Goal: Task Accomplishment & Management: Manage account settings

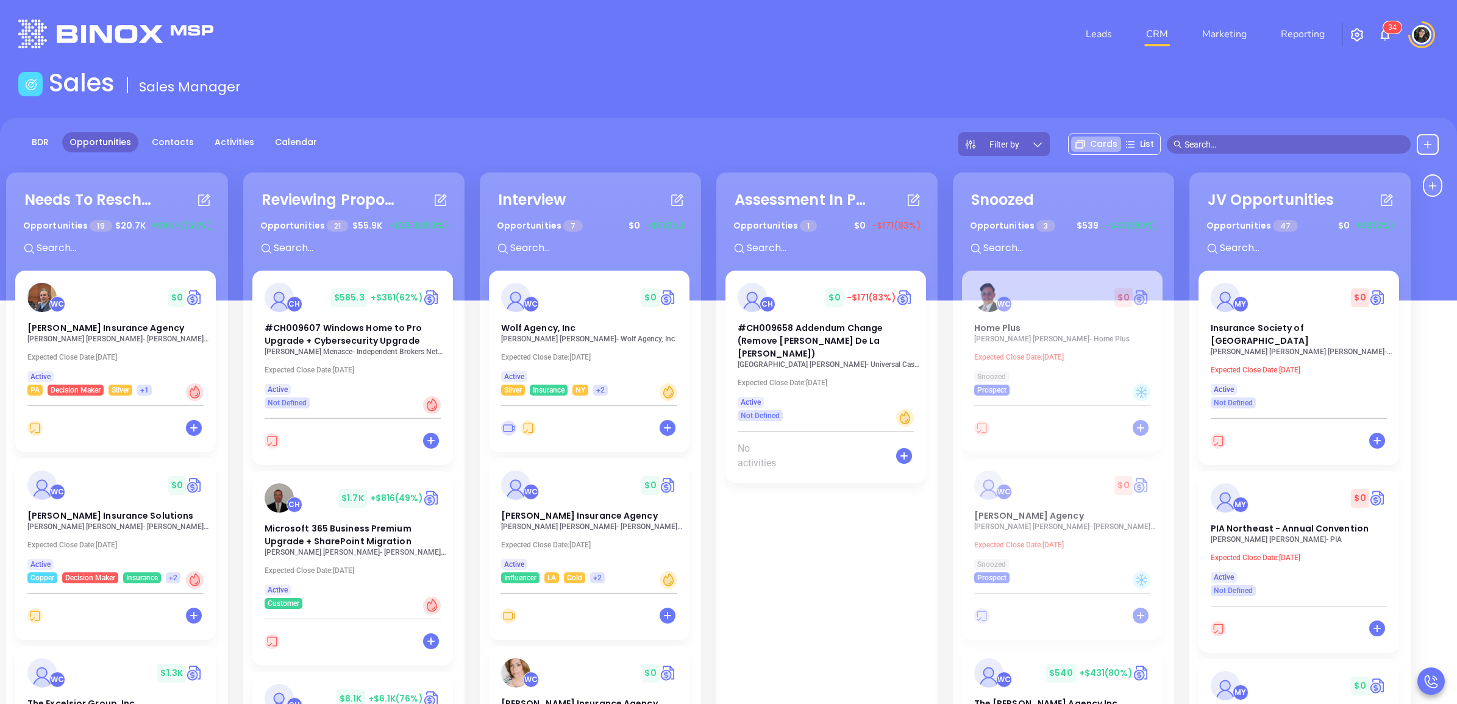
scroll to position [152, 0]
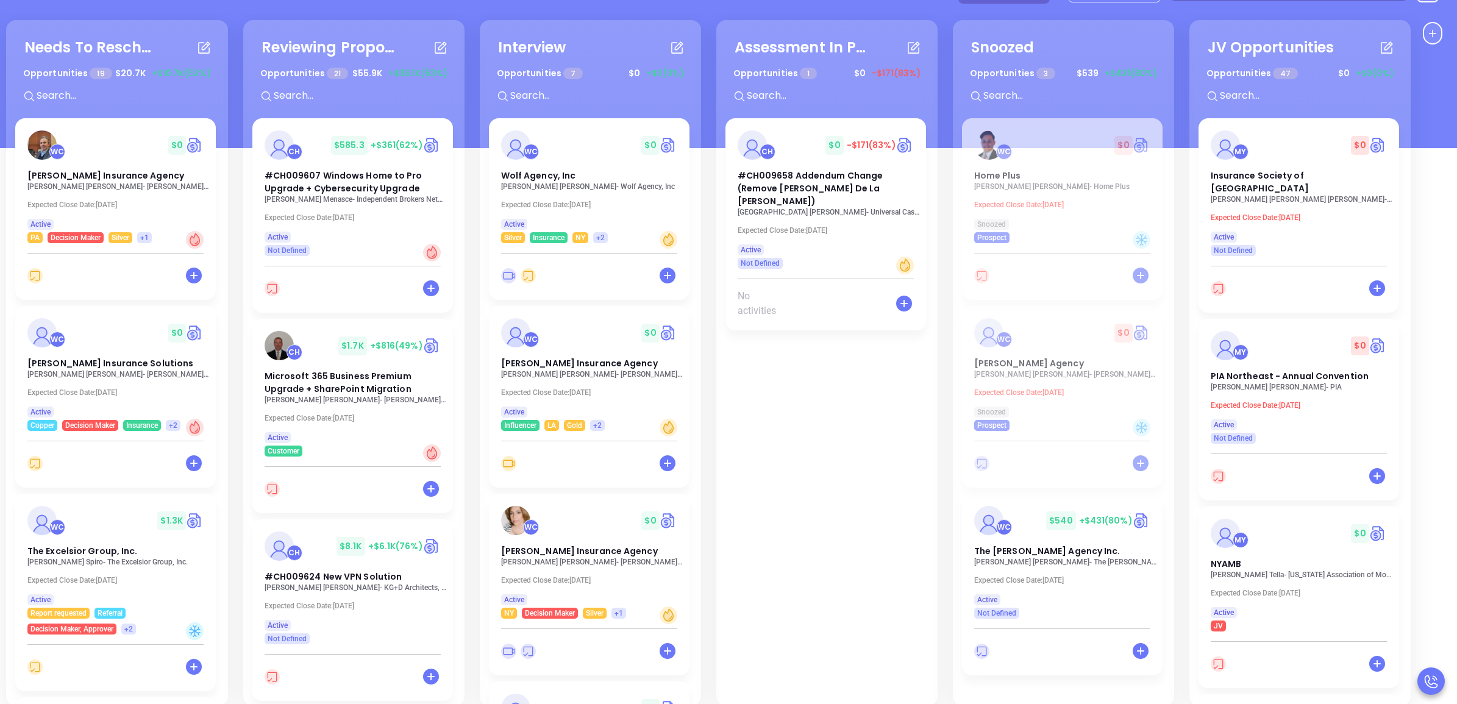
click at [804, 448] on div "CH $ 0 -$171 (83%) #CH009658 Addendum Change (Remove [PERSON_NAME] De La [PERSO…" at bounding box center [827, 461] width 203 height 686
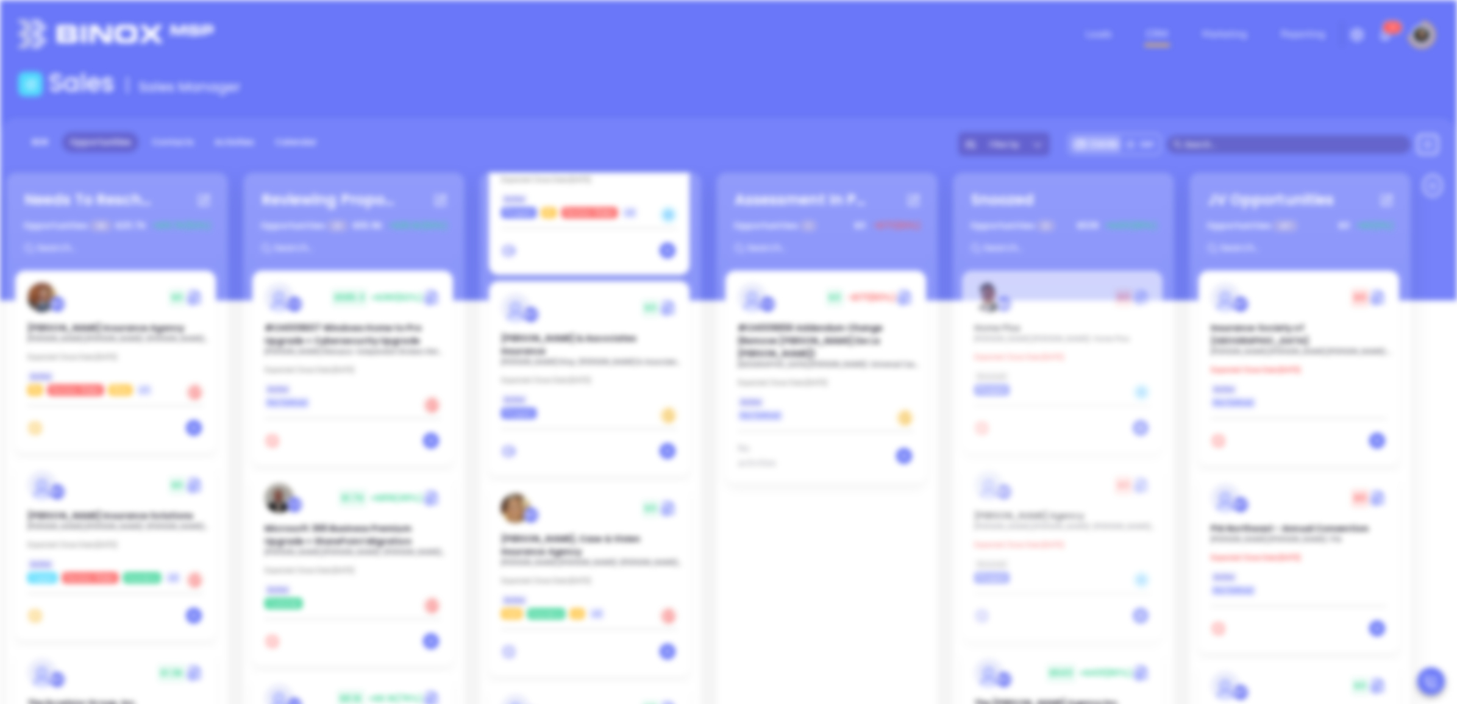
scroll to position [0, 0]
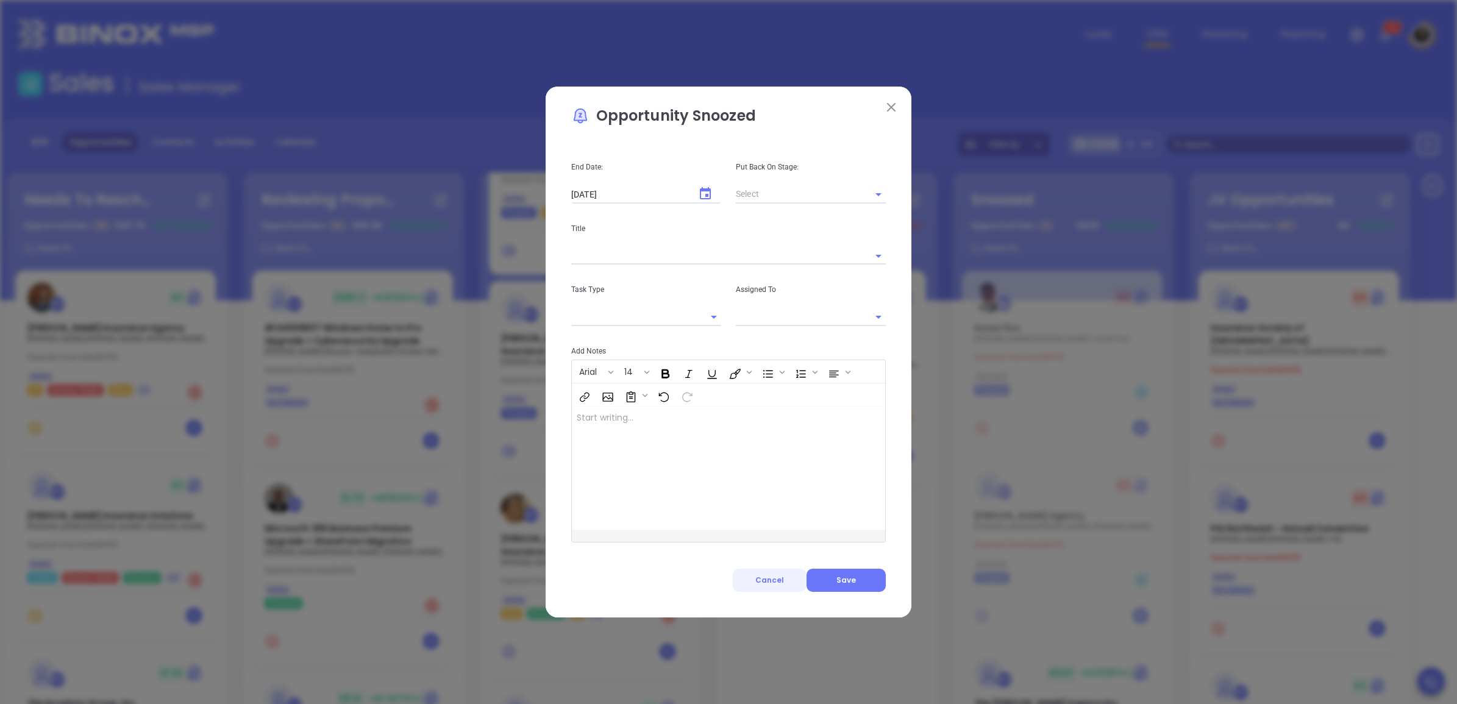
type input "[PERSON_NAME]"
click at [752, 577] on button "Cancel" at bounding box center [770, 580] width 74 height 23
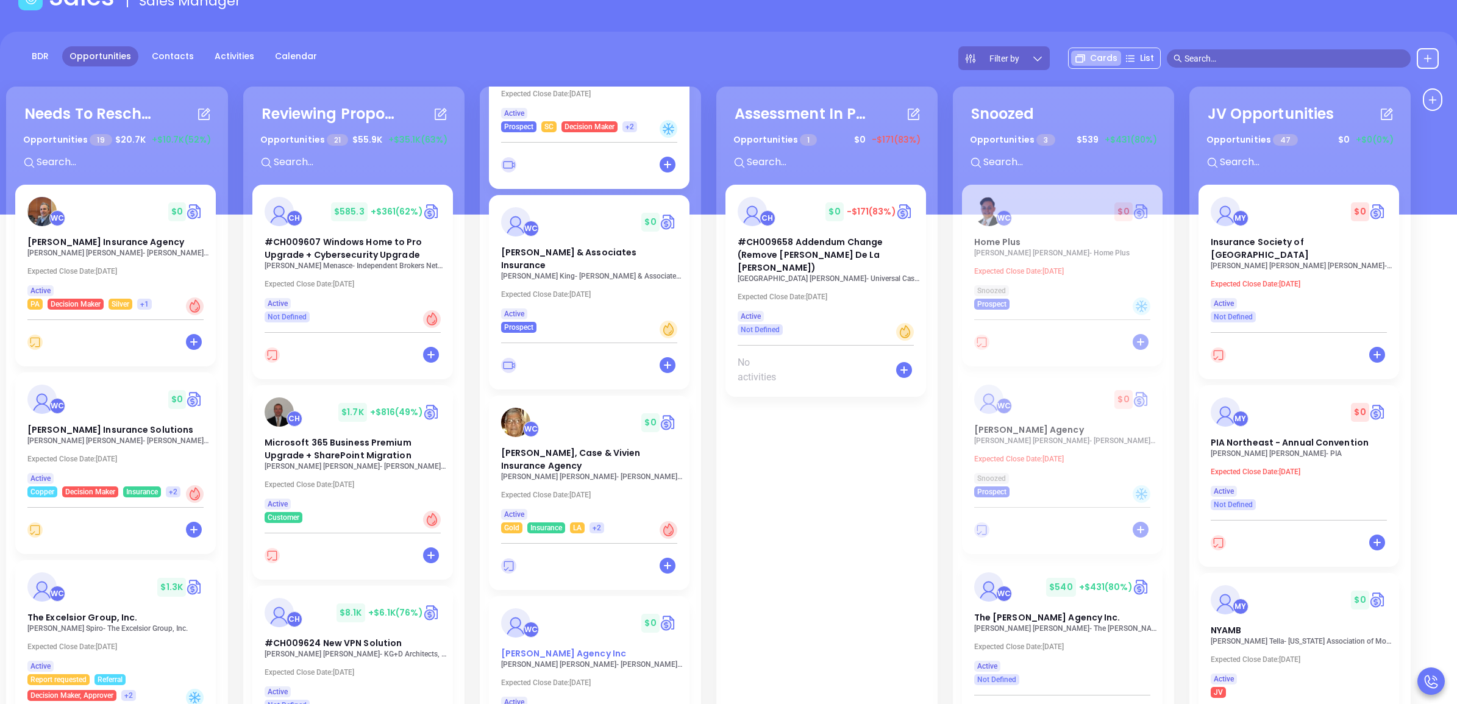
scroll to position [166, 0]
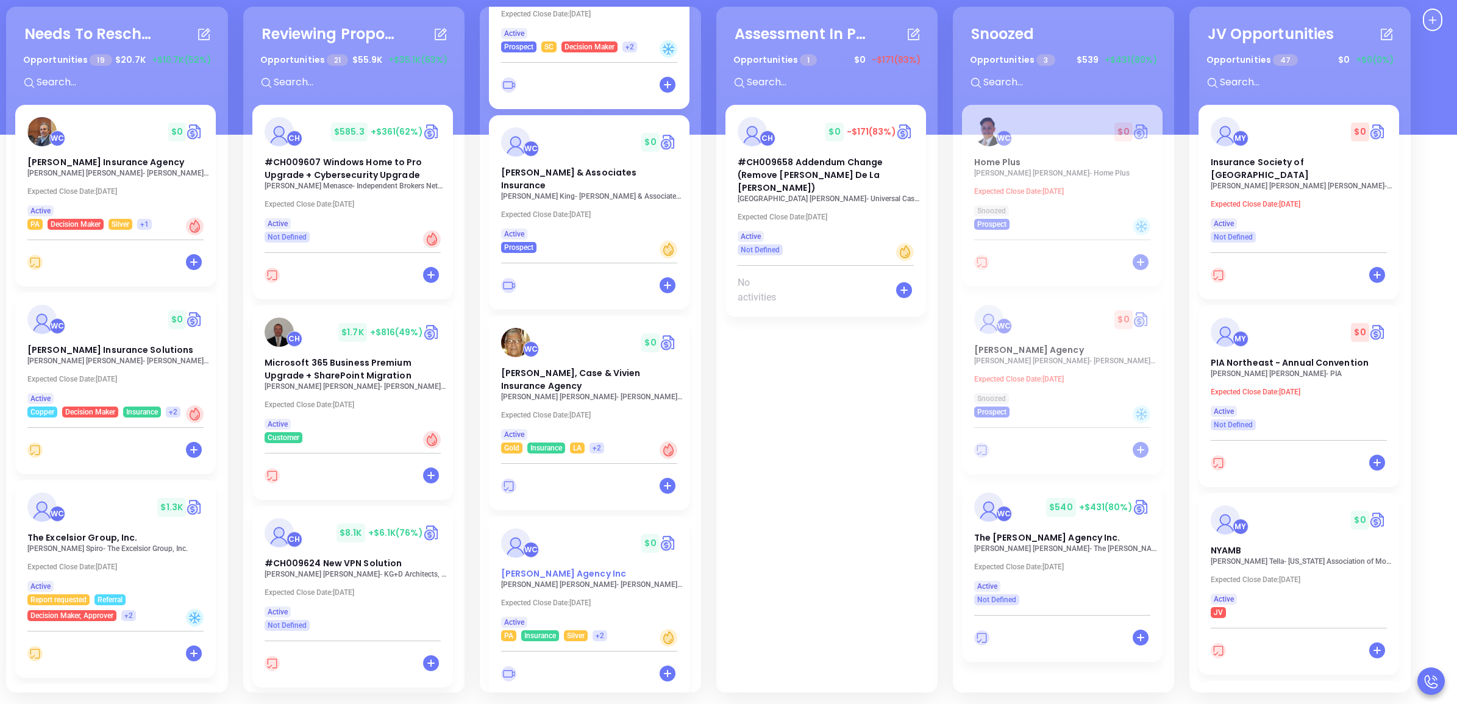
click at [542, 564] on div "Needs To Reschedule Opportunities 19 $ 20.7K +$10.7K (52%) + WC $ 0 [PERSON_NAM…" at bounding box center [728, 420] width 1457 height 570
click at [567, 543] on div "WC $ 0" at bounding box center [589, 543] width 191 height 29
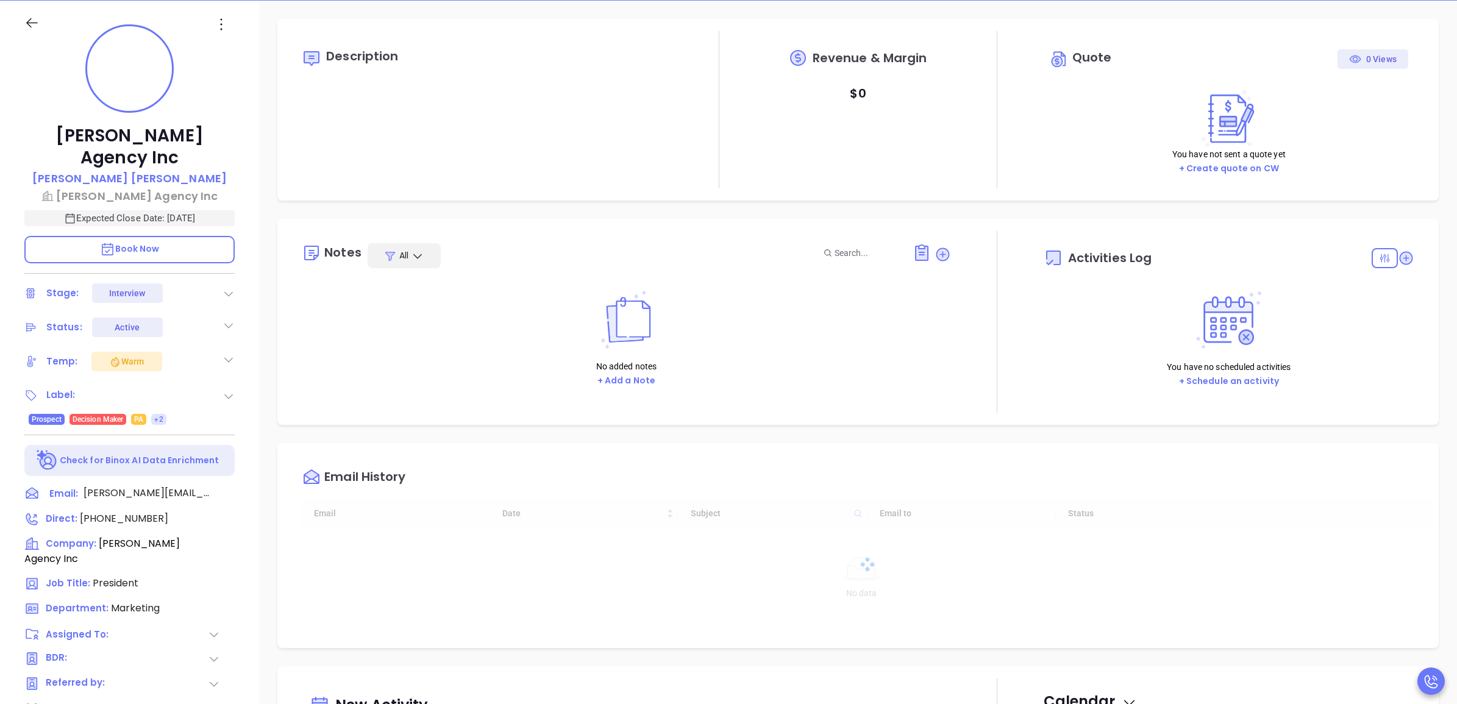
type input "10:00 am"
type input "[DATE]"
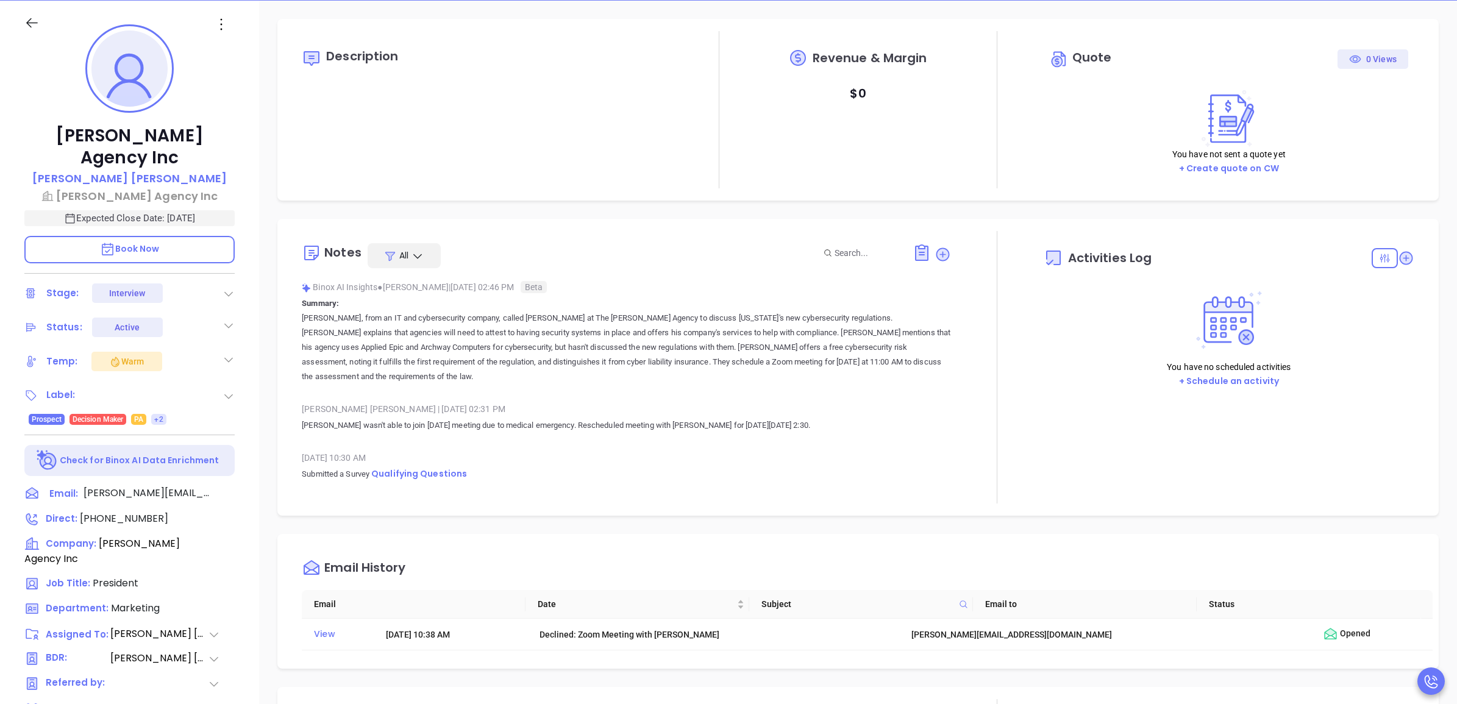
type input "[PERSON_NAME]"
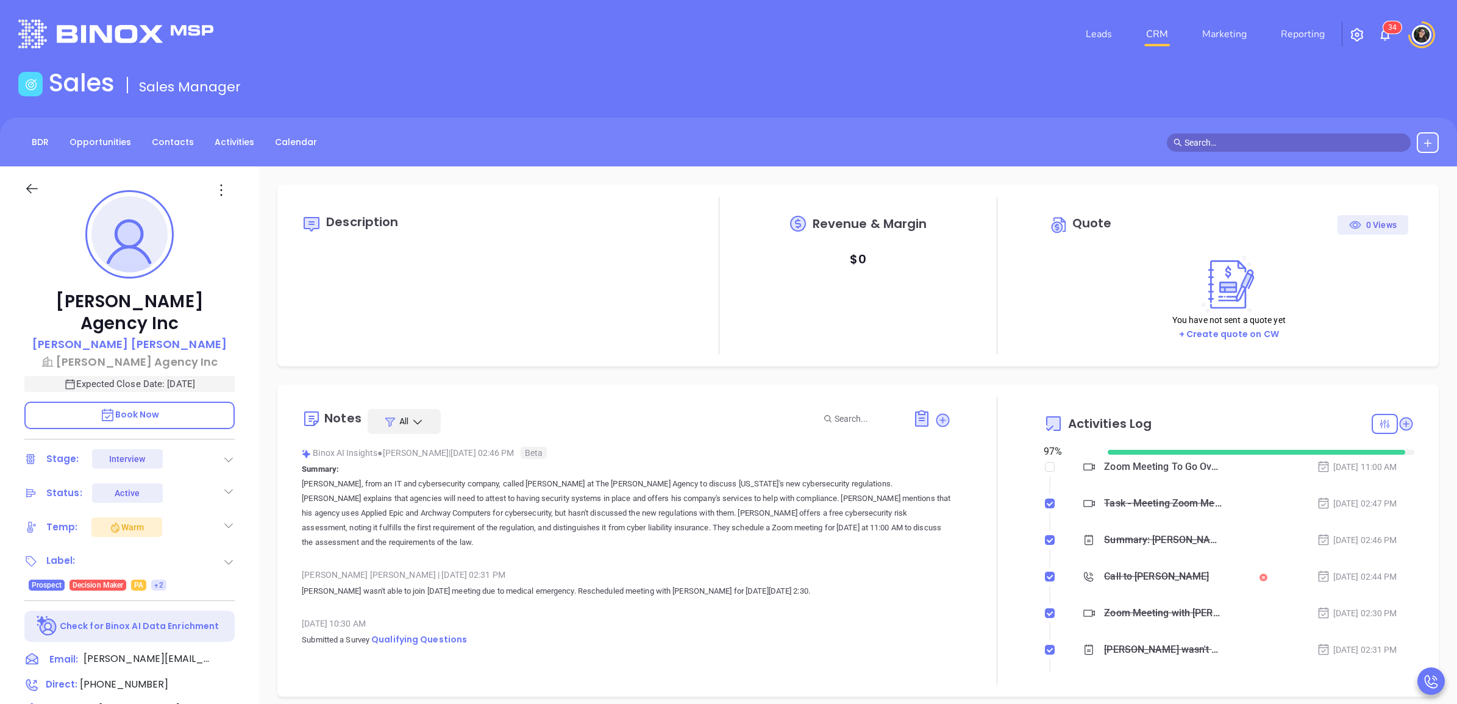
scroll to position [284, 0]
click at [1153, 40] on link "CRM" at bounding box center [1158, 34] width 32 height 24
